Goal: Task Accomplishment & Management: Use online tool/utility

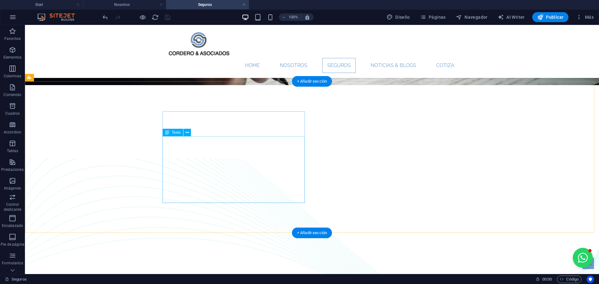
scroll to position [156, 0]
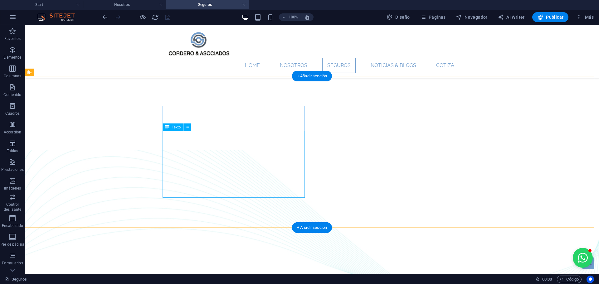
click at [124, 208] on figure at bounding box center [312, 226] width 574 height 152
click at [189, 129] on icon at bounding box center [187, 127] width 3 height 7
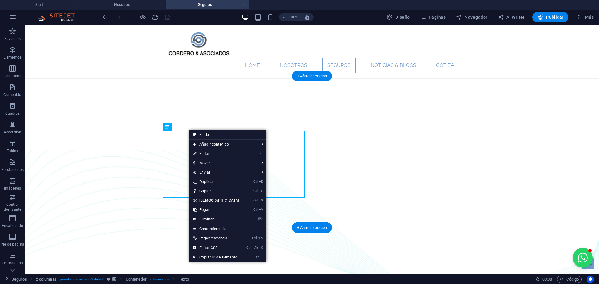
click at [134, 211] on figure at bounding box center [312, 226] width 574 height 152
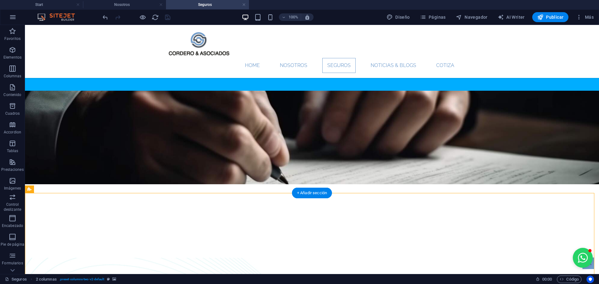
scroll to position [62, 0]
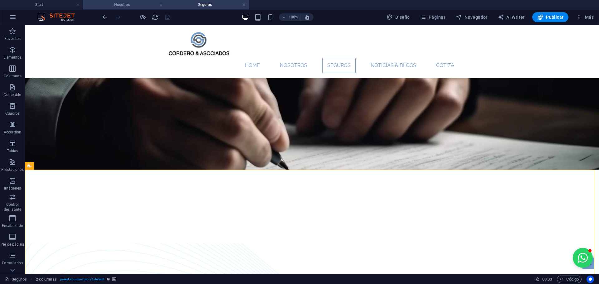
click at [124, 5] on h4 "Nosotros" at bounding box center [124, 4] width 83 height 7
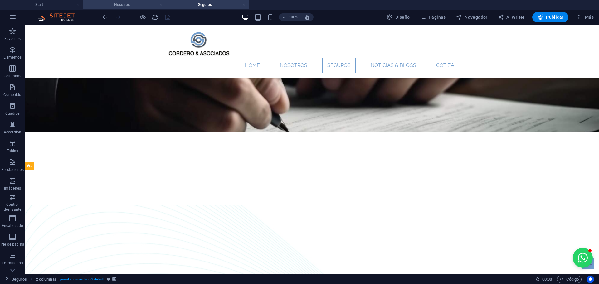
scroll to position [0, 0]
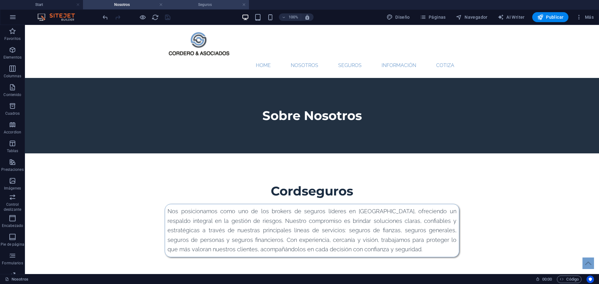
click at [192, 5] on h4 "Seguros" at bounding box center [207, 4] width 83 height 7
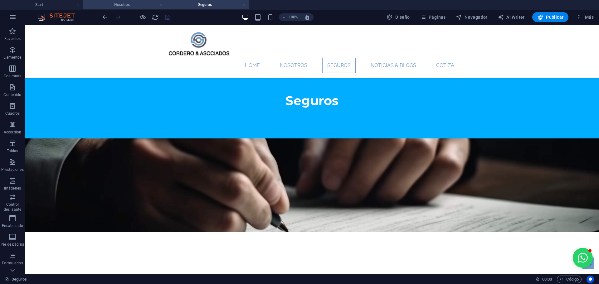
scroll to position [62, 0]
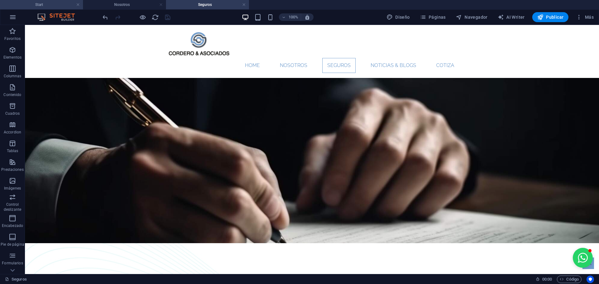
click at [65, 7] on h4 "Start" at bounding box center [41, 4] width 83 height 7
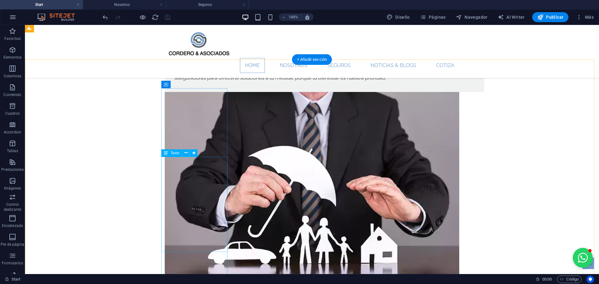
scroll to position [374, 0]
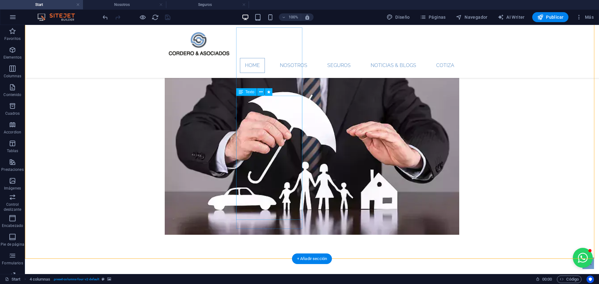
scroll to position [437, 0]
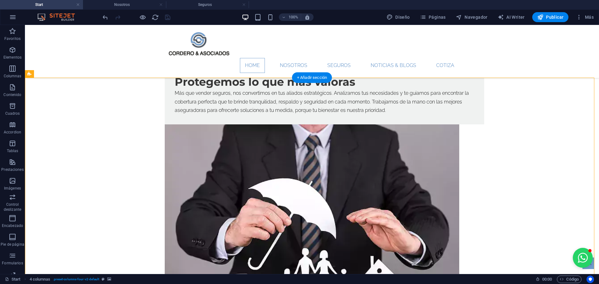
scroll to position [405, 0]
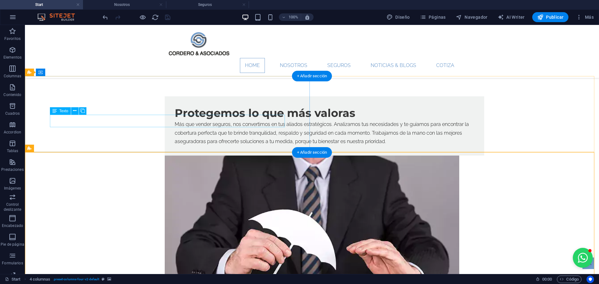
scroll to position [156, 0]
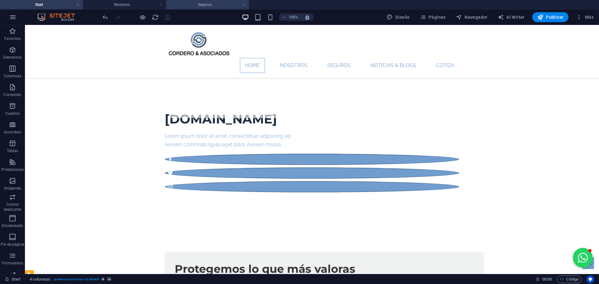
click at [219, 3] on h4 "Seguros" at bounding box center [207, 4] width 83 height 7
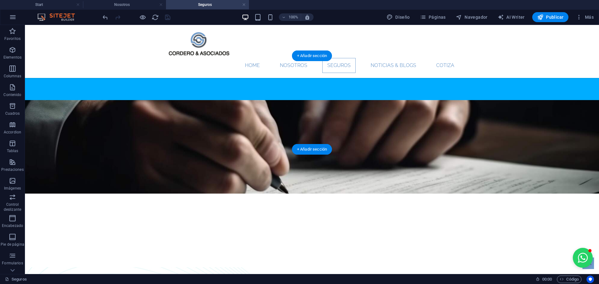
scroll to position [0, 0]
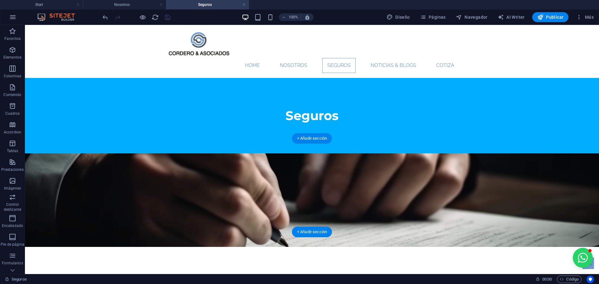
click at [148, 153] on figure at bounding box center [312, 200] width 574 height 94
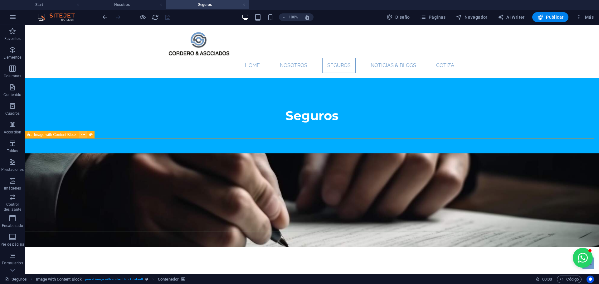
click at [86, 134] on button at bounding box center [82, 134] width 7 height 7
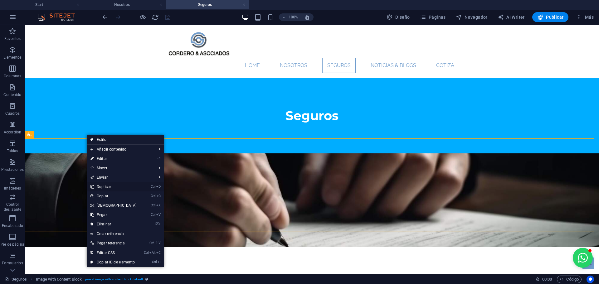
click at [102, 186] on link "Ctrl D Duplicar" at bounding box center [114, 186] width 54 height 9
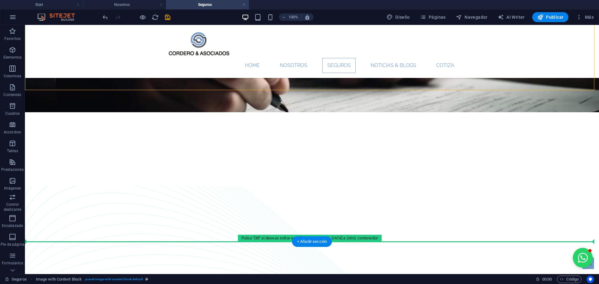
scroll to position [317, 0]
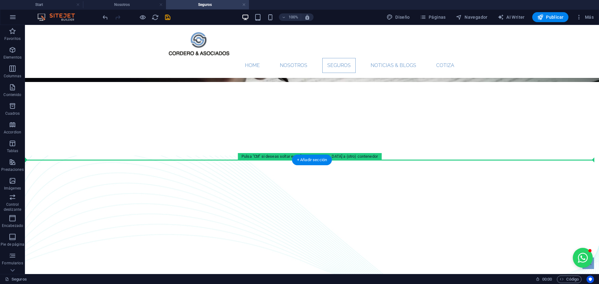
drag, startPoint x: 55, startPoint y: 160, endPoint x: 118, endPoint y: 164, distance: 62.8
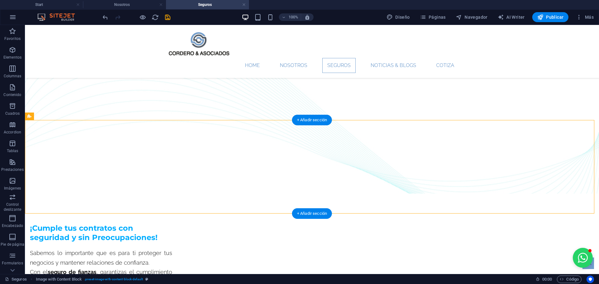
scroll to position [286, 0]
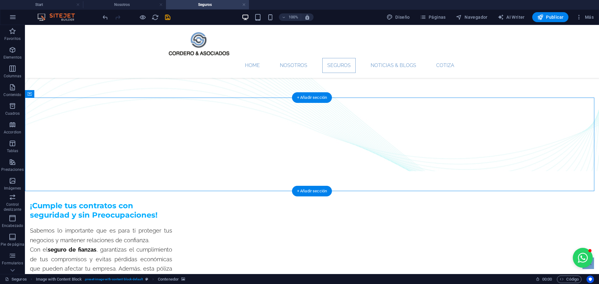
select select "px"
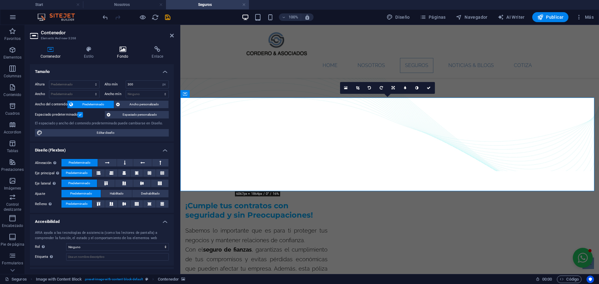
click at [125, 57] on h4 "Fondo" at bounding box center [124, 52] width 35 height 13
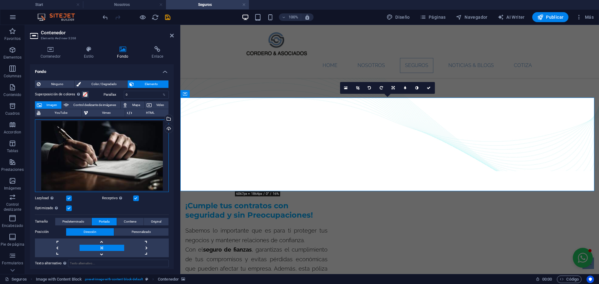
click at [121, 152] on div "Arrastra archivos aquí, haz clic para escoger archivos o selecciona archivos de…" at bounding box center [102, 155] width 134 height 73
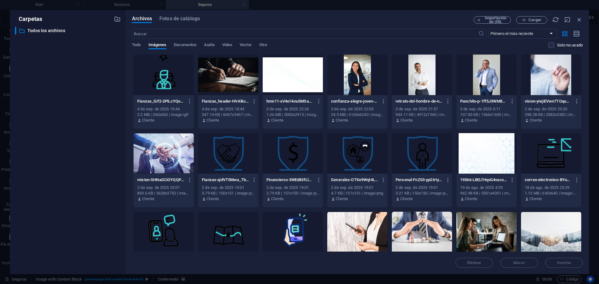
scroll to position [284, 0]
click at [532, 21] on span "Cargar" at bounding box center [534, 20] width 13 height 4
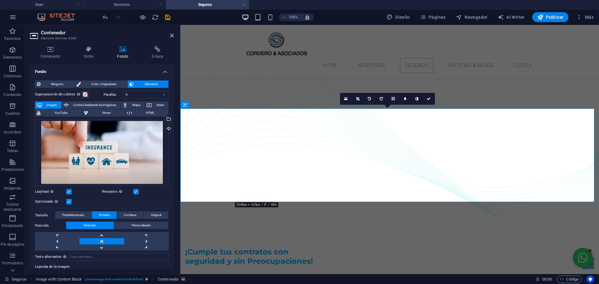
scroll to position [281, 0]
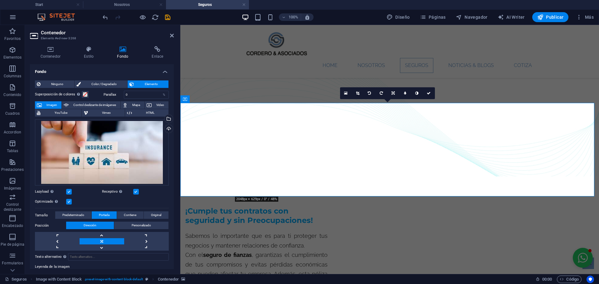
click at [406, 95] on link at bounding box center [405, 93] width 12 height 12
type input "4"
type input "3"
drag, startPoint x: 433, startPoint y: 94, endPoint x: 407, endPoint y: 69, distance: 35.5
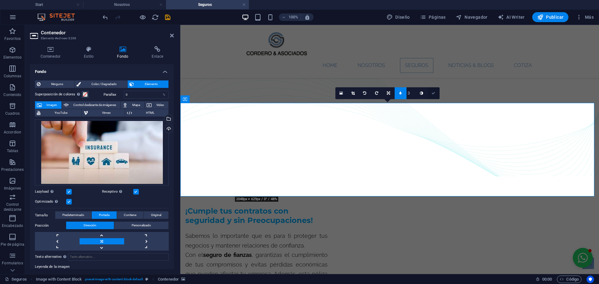
click at [433, 94] on icon at bounding box center [433, 93] width 4 height 4
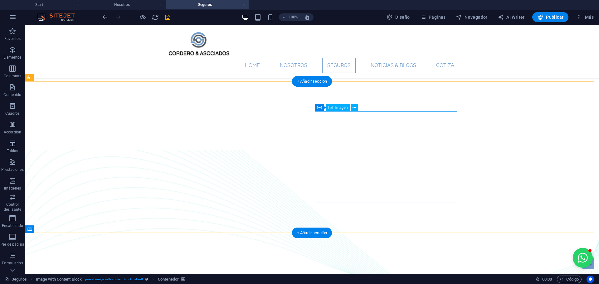
scroll to position [0, 0]
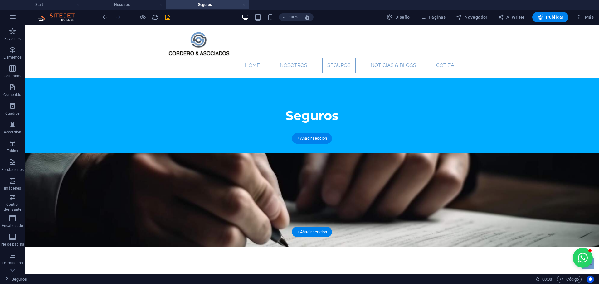
click at [352, 162] on figure at bounding box center [312, 200] width 574 height 94
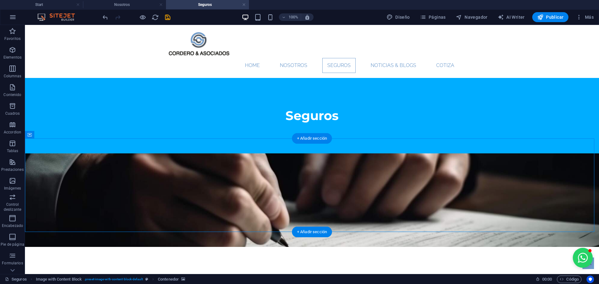
click at [352, 162] on figure at bounding box center [312, 200] width 574 height 94
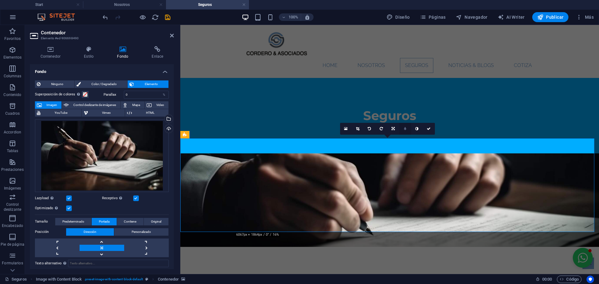
click at [408, 131] on link at bounding box center [405, 129] width 12 height 12
type input "4"
type input "3"
click at [434, 129] on icon at bounding box center [433, 129] width 4 height 4
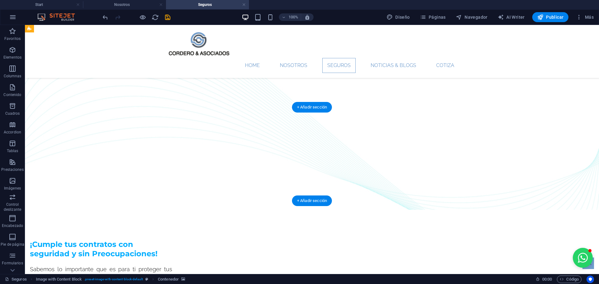
scroll to position [281, 0]
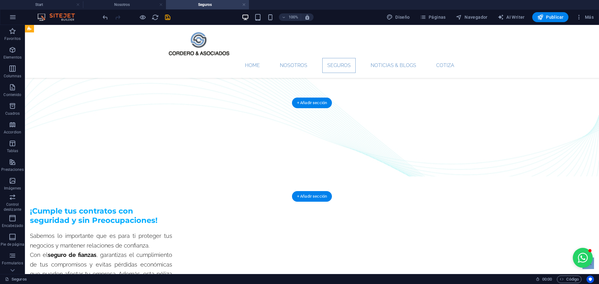
drag, startPoint x: 253, startPoint y: 131, endPoint x: 255, endPoint y: 114, distance: 16.6
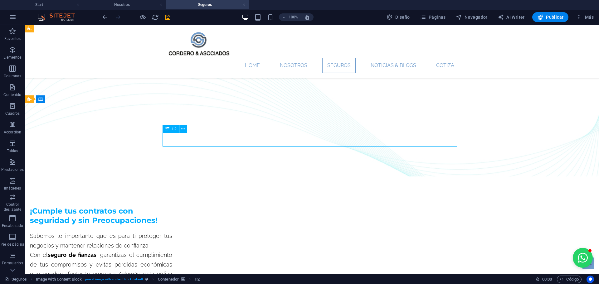
drag, startPoint x: 145, startPoint y: 139, endPoint x: 190, endPoint y: 127, distance: 46.8
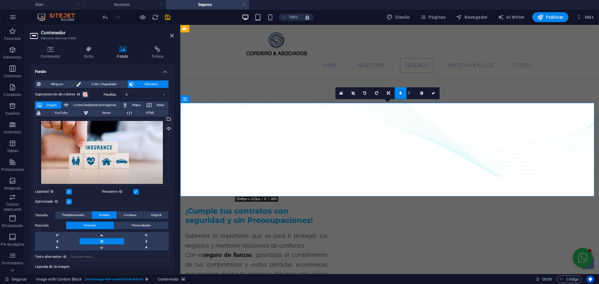
drag, startPoint x: 222, startPoint y: 135, endPoint x: 338, endPoint y: 196, distance: 130.7
click at [129, 217] on span "Contiene" at bounding box center [130, 214] width 12 height 7
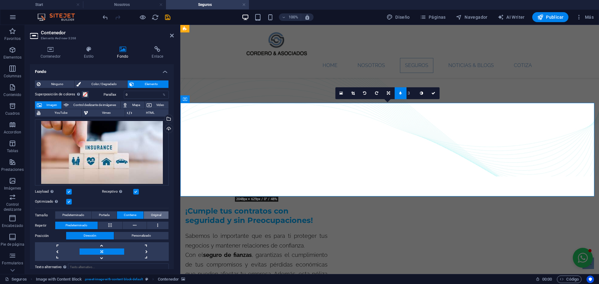
click at [158, 213] on span "Original" at bounding box center [156, 214] width 10 height 7
click at [92, 215] on button "Portada" at bounding box center [104, 214] width 25 height 7
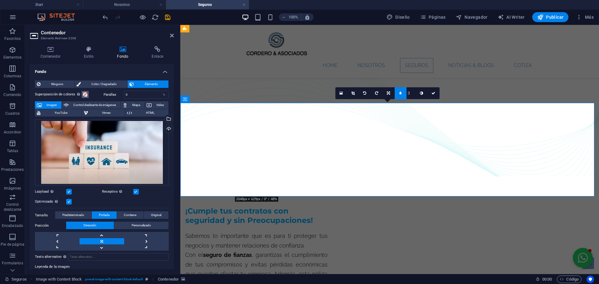
click at [83, 95] on span at bounding box center [85, 94] width 5 height 5
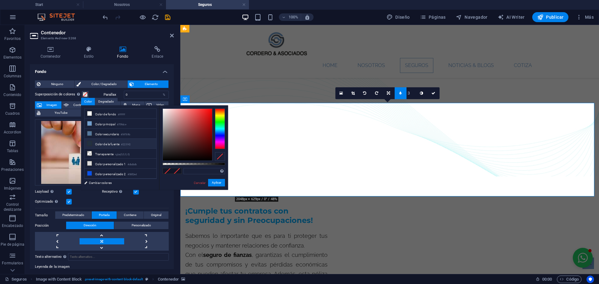
click at [100, 143] on li "Color de la fuente #223142" at bounding box center [121, 144] width 72 height 10
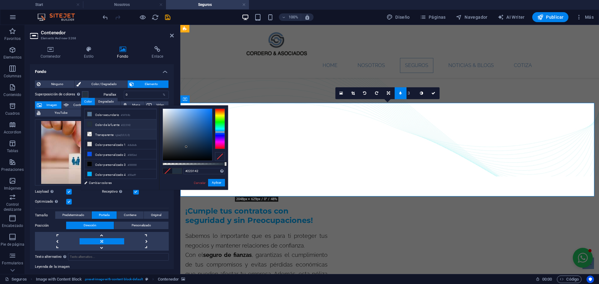
scroll to position [27, 0]
click at [103, 153] on li "Color personalizado 3 #000000" at bounding box center [121, 157] width 72 height 10
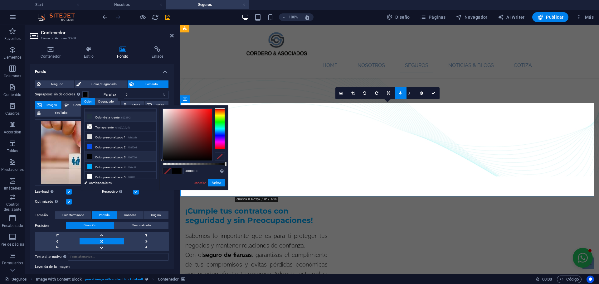
click at [101, 119] on li "Color de la fuente #223142" at bounding box center [121, 117] width 72 height 10
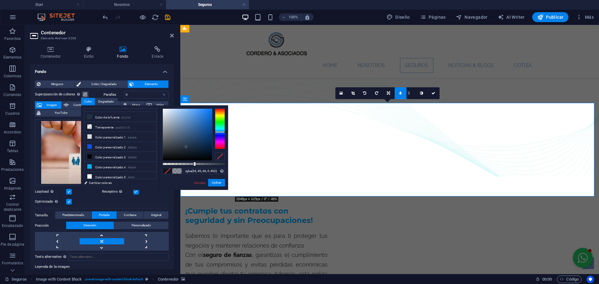
type input "rgba(34, 49, 66, 0.487)"
drag, startPoint x: 222, startPoint y: 165, endPoint x: 193, endPoint y: 160, distance: 29.7
click at [193, 160] on div at bounding box center [193, 135] width 62 height 52
click at [218, 180] on button "Aplicar" at bounding box center [216, 182] width 17 height 7
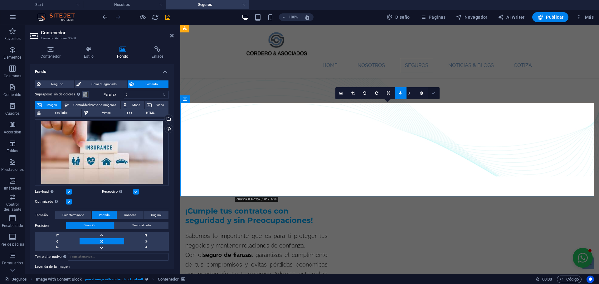
click at [434, 94] on icon at bounding box center [433, 93] width 4 height 4
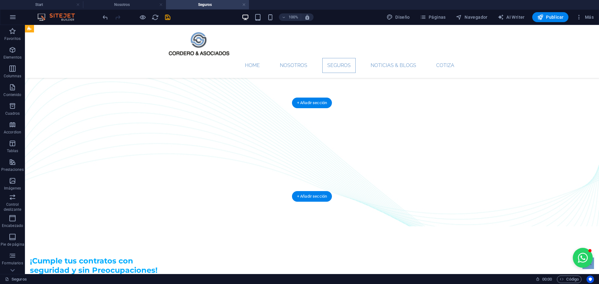
scroll to position [281, 0]
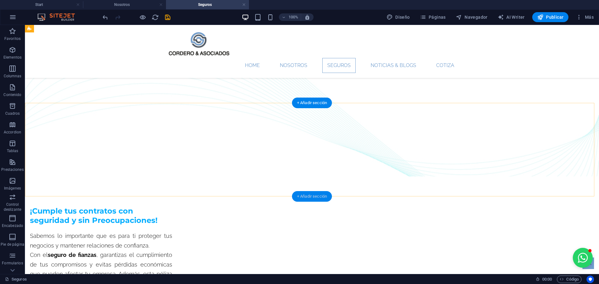
click at [307, 194] on div "+ Añadir sección" at bounding box center [312, 196] width 40 height 11
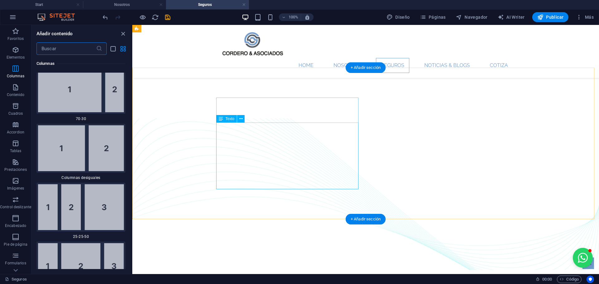
scroll to position [156, 0]
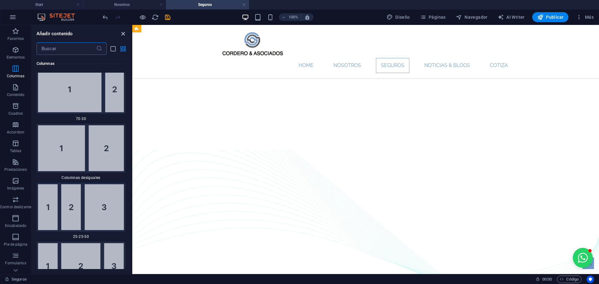
click at [119, 34] on icon "close panel" at bounding box center [122, 33] width 7 height 7
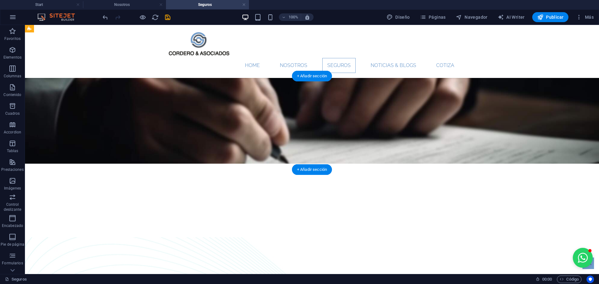
scroll to position [62, 0]
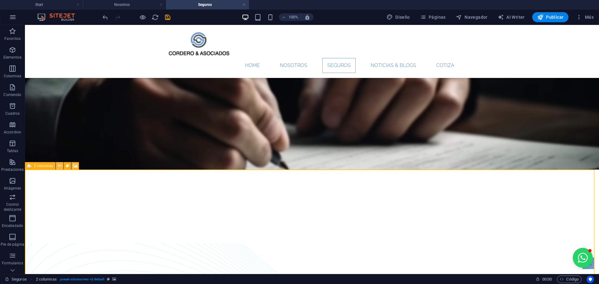
click at [61, 166] on button at bounding box center [59, 165] width 7 height 7
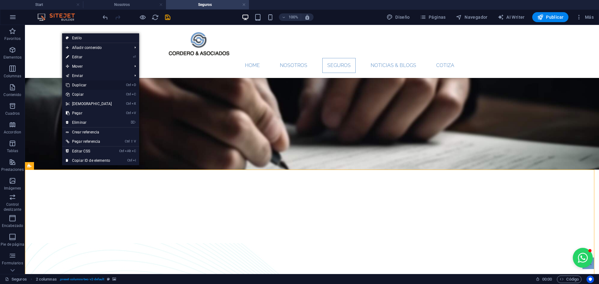
click at [81, 87] on link "Ctrl D Duplicar" at bounding box center [89, 84] width 54 height 9
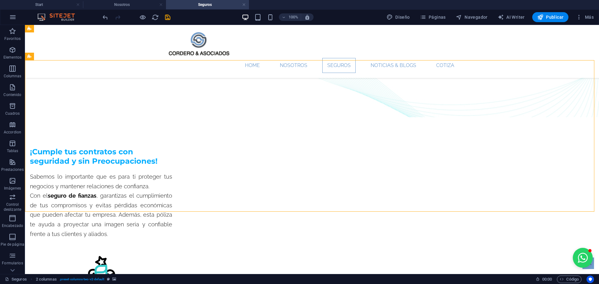
scroll to position [310, 0]
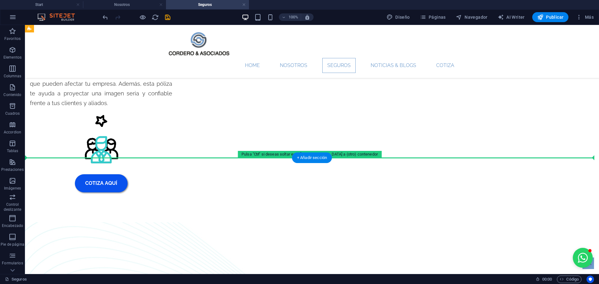
drag, startPoint x: 32, startPoint y: 75, endPoint x: 114, endPoint y: 162, distance: 119.8
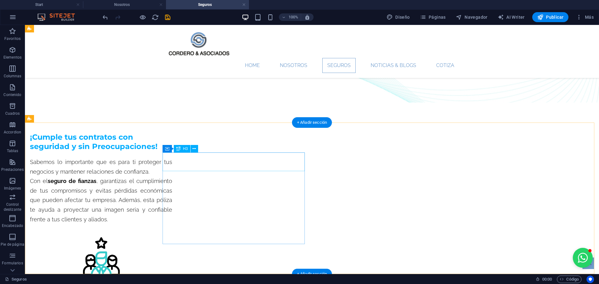
scroll to position [382, 0]
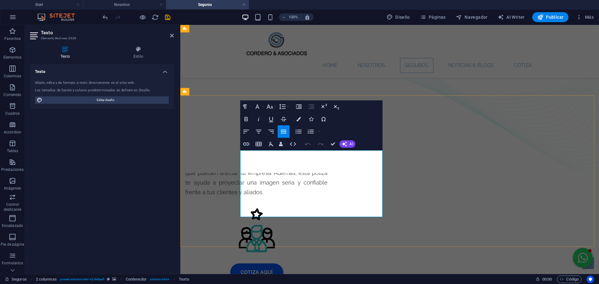
drag, startPoint x: 297, startPoint y: 212, endPoint x: 238, endPoint y: 153, distance: 84.2
drag, startPoint x: 298, startPoint y: 212, endPoint x: 240, endPoint y: 158, distance: 80.1
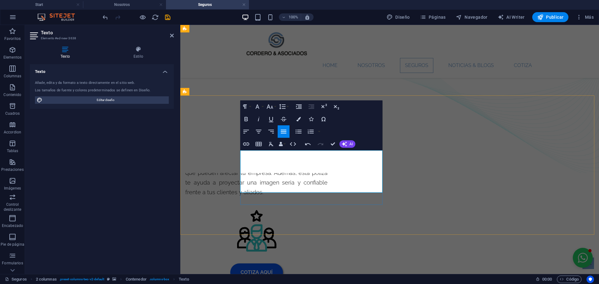
drag, startPoint x: 330, startPoint y: 188, endPoint x: 336, endPoint y: 187, distance: 6.1
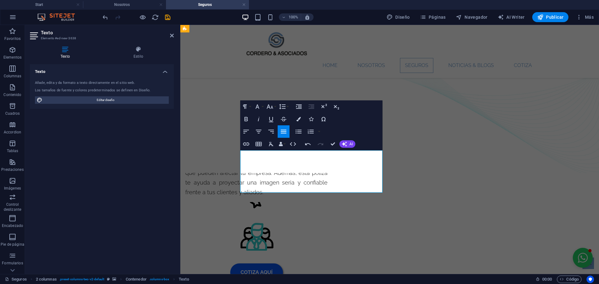
drag, startPoint x: 371, startPoint y: 189, endPoint x: 249, endPoint y: 152, distance: 128.1
click at [244, 121] on icon "button" at bounding box center [245, 118] width 7 height 7
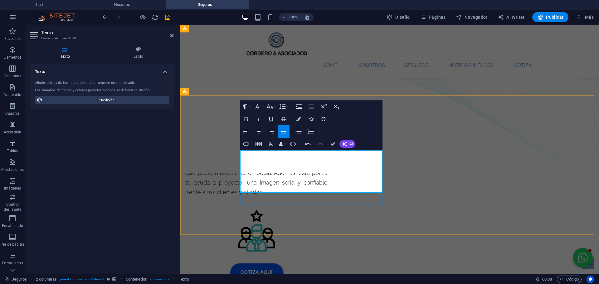
click at [296, 121] on button "Colors" at bounding box center [299, 119] width 12 height 12
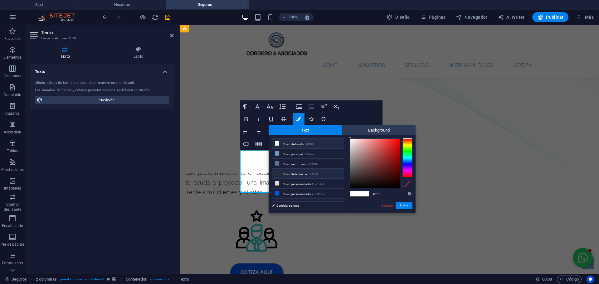
scroll to position [24, 0]
click at [296, 180] on li "Color personalizado 3 #000000" at bounding box center [308, 179] width 72 height 10
type input "#000000"
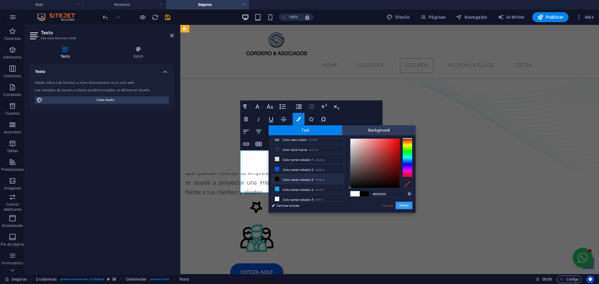
click at [408, 204] on button "Aplicar" at bounding box center [403, 205] width 17 height 7
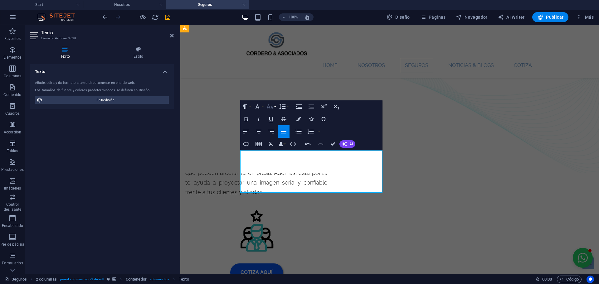
click at [271, 110] on icon "button" at bounding box center [269, 106] width 7 height 7
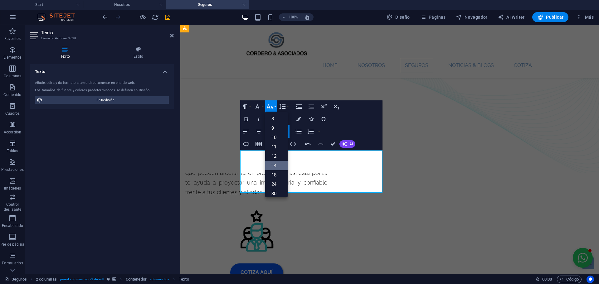
click at [279, 168] on link "14" at bounding box center [276, 165] width 22 height 9
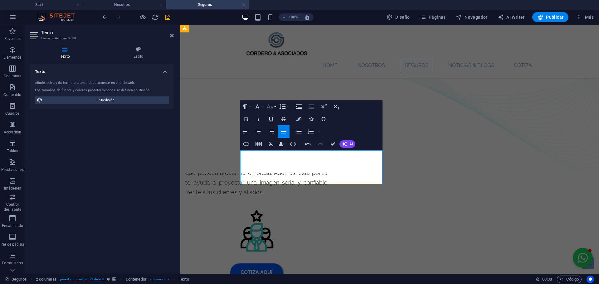
click at [269, 107] on icon "button" at bounding box center [269, 106] width 7 height 4
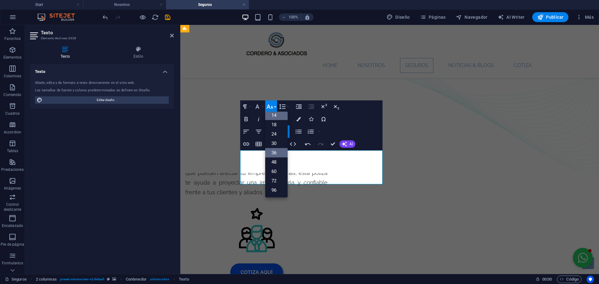
scroll to position [50, 0]
click at [272, 128] on link "18" at bounding box center [276, 124] width 22 height 9
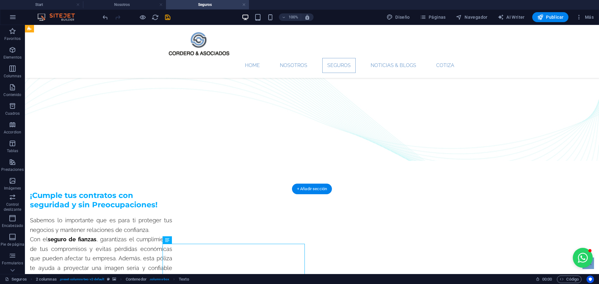
scroll to position [351, 0]
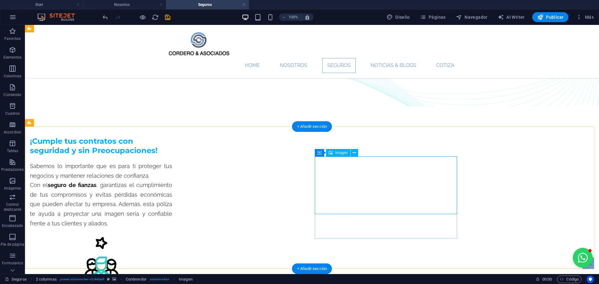
select select "px"
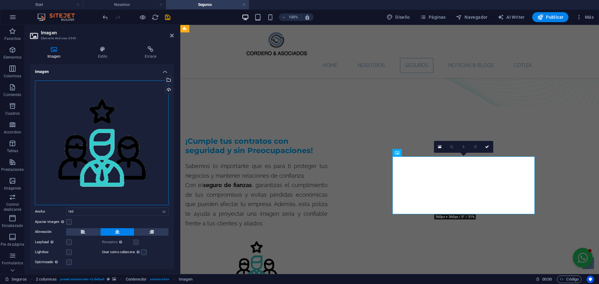
click at [91, 127] on div "Arrastra archivos aquí, haz clic para escoger archivos o selecciona archivos de…" at bounding box center [102, 142] width 134 height 125
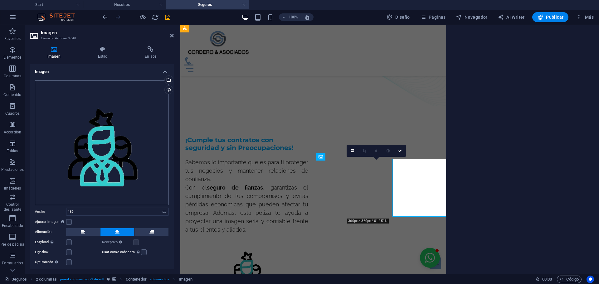
scroll to position [348, 0]
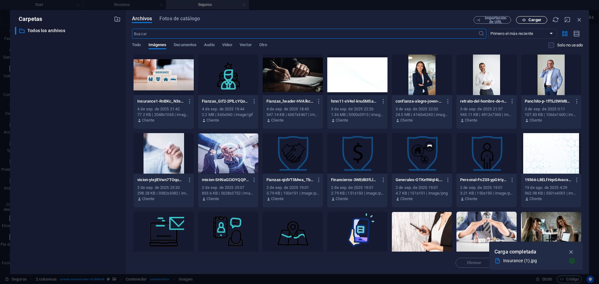
click at [523, 19] on icon "button" at bounding box center [524, 20] width 4 height 4
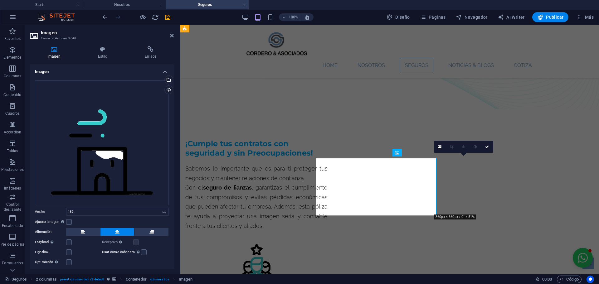
scroll to position [351, 0]
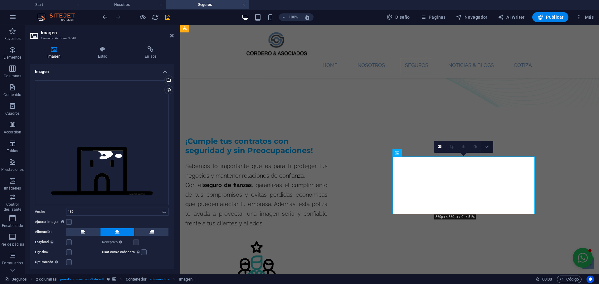
click at [486, 145] on link at bounding box center [487, 147] width 12 height 12
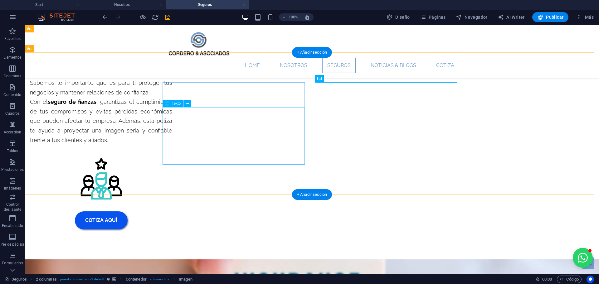
scroll to position [444, 0]
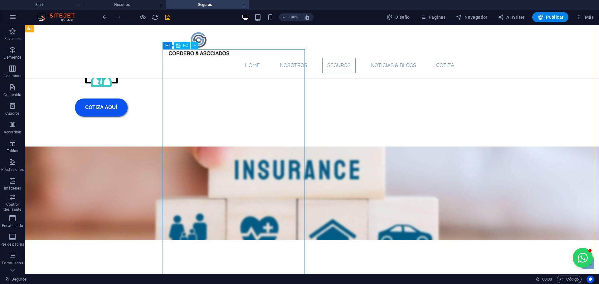
scroll to position [600, 0]
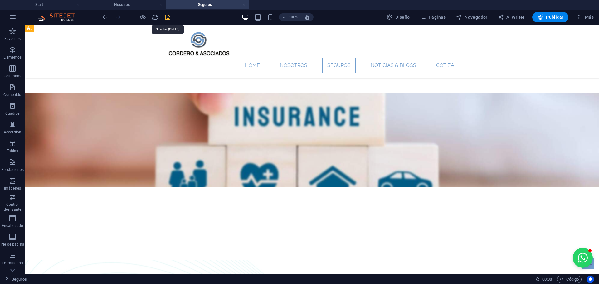
click at [171, 16] on icon "save" at bounding box center [167, 17] width 7 height 7
